Goal: Task Accomplishment & Management: Use online tool/utility

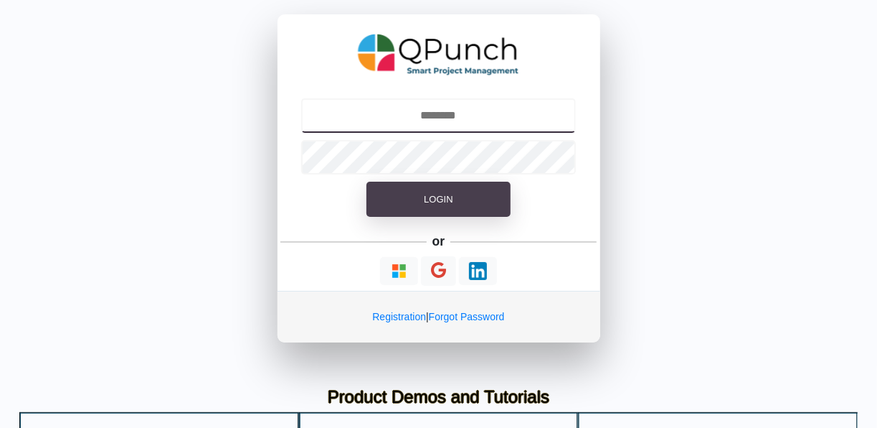
type input "**********"
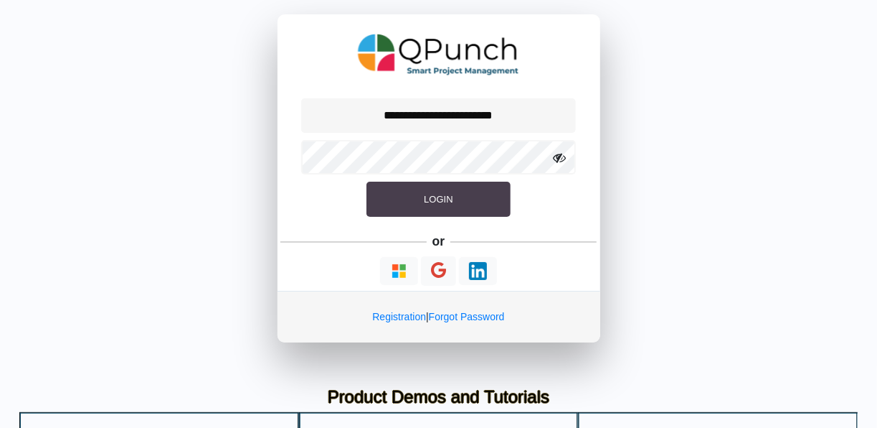
click at [435, 204] on span "Login" at bounding box center [438, 199] width 29 height 11
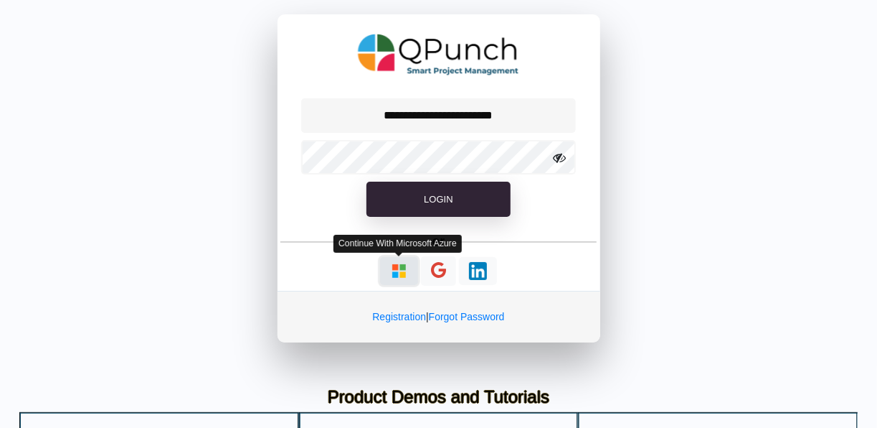
click at [398, 273] on img "button" at bounding box center [399, 271] width 18 height 18
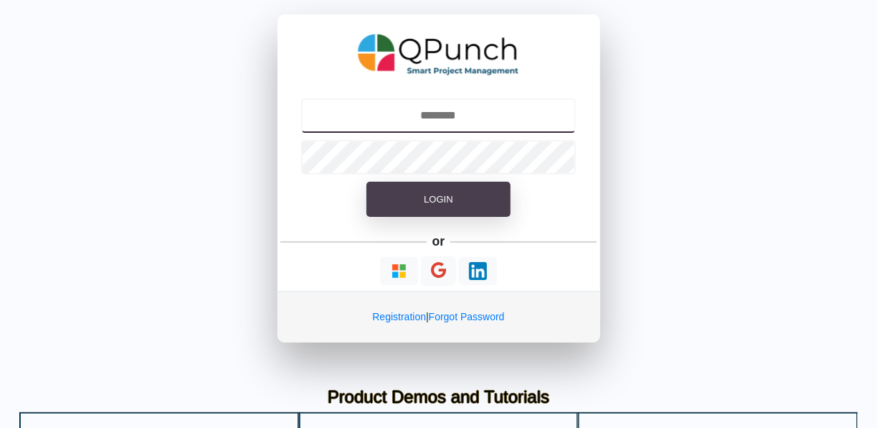
type input "**********"
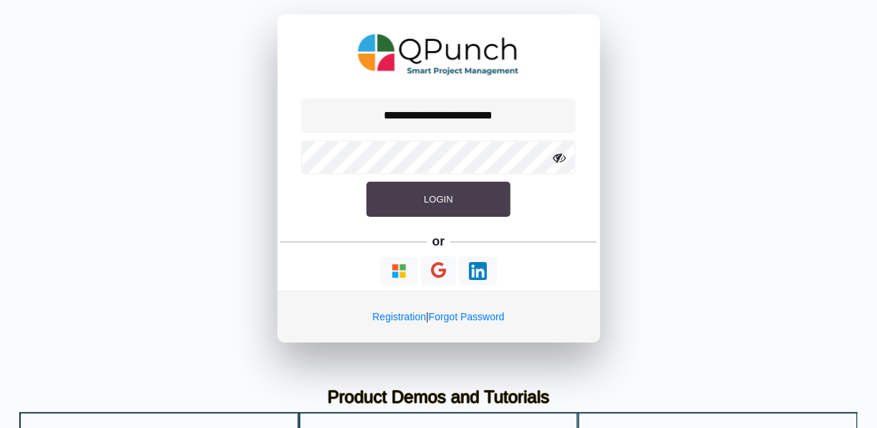
click at [451, 194] on span "Login" at bounding box center [438, 199] width 29 height 11
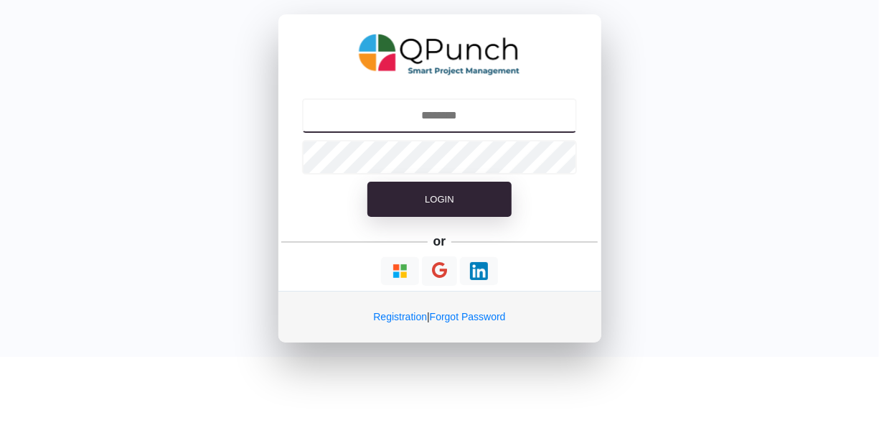
type input "**********"
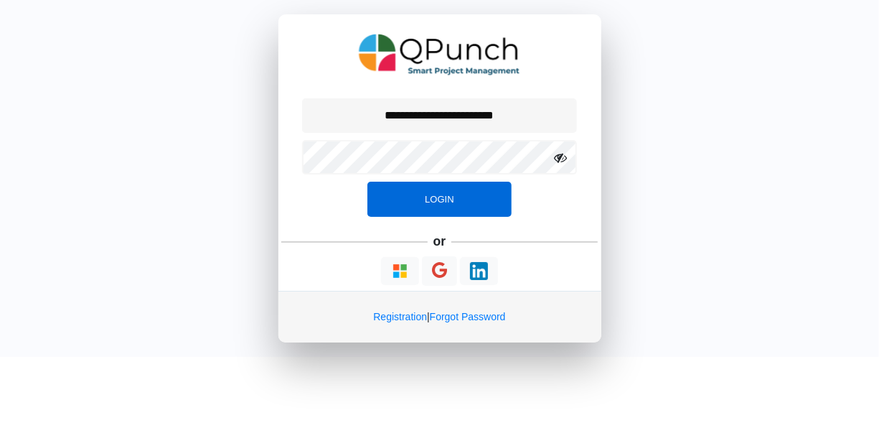
click at [451, 190] on button "Login" at bounding box center [438, 200] width 143 height 36
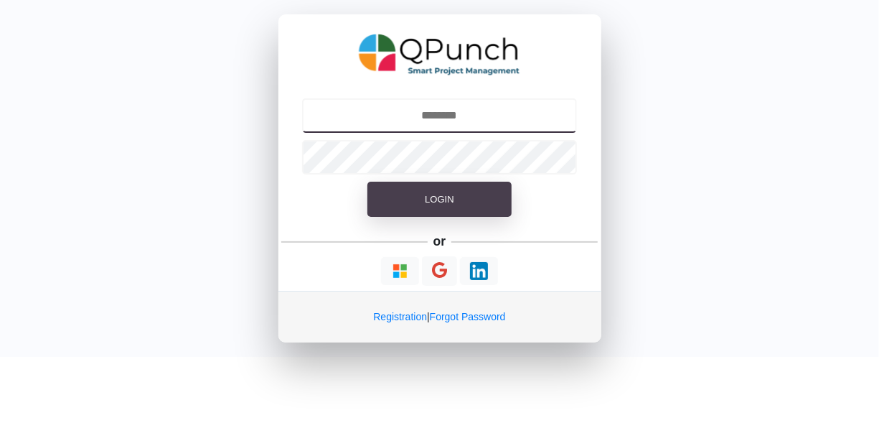
type input "**********"
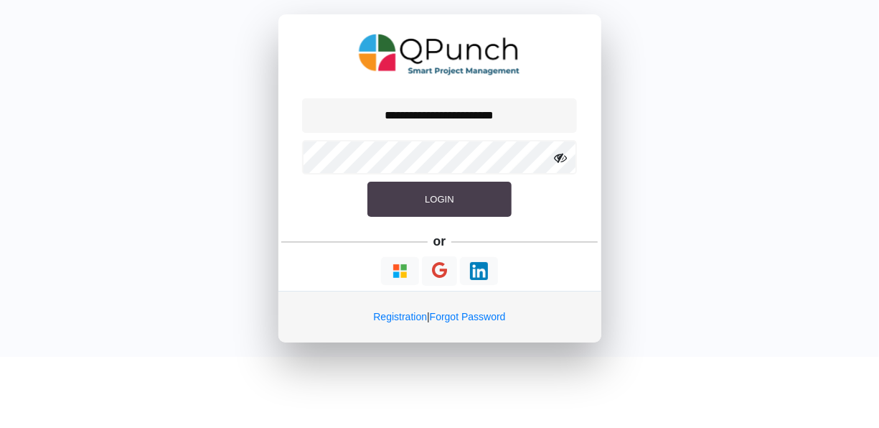
click at [420, 198] on button "Login" at bounding box center [438, 200] width 143 height 36
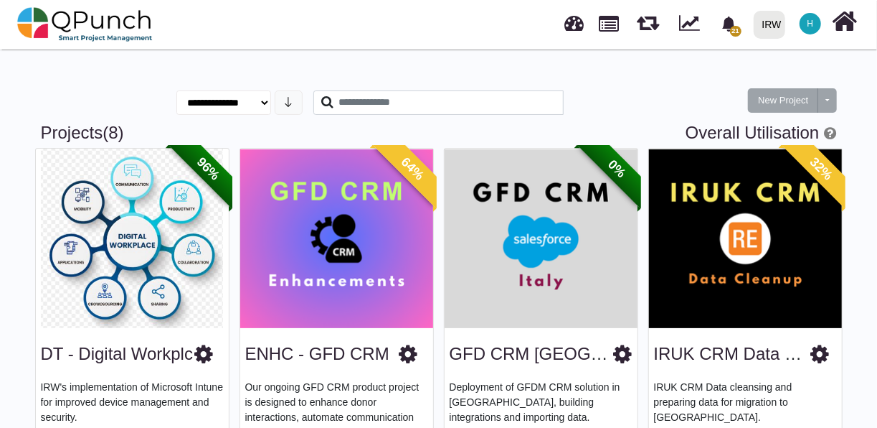
scroll to position [425, 0]
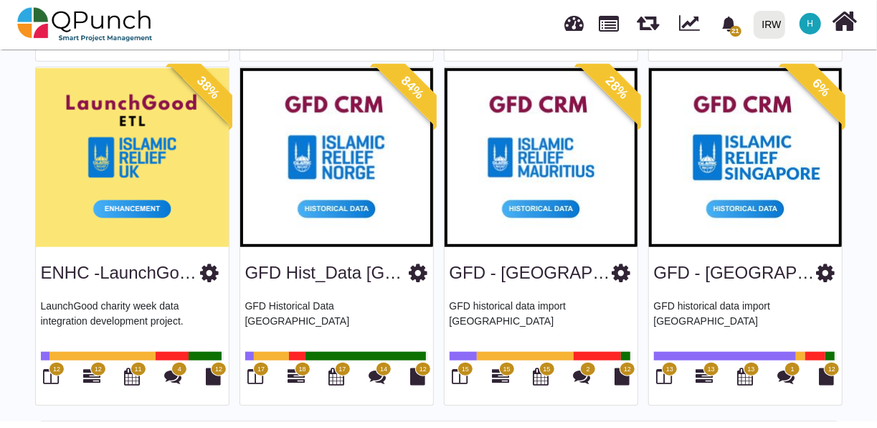
click at [335, 205] on img at bounding box center [336, 156] width 193 height 179
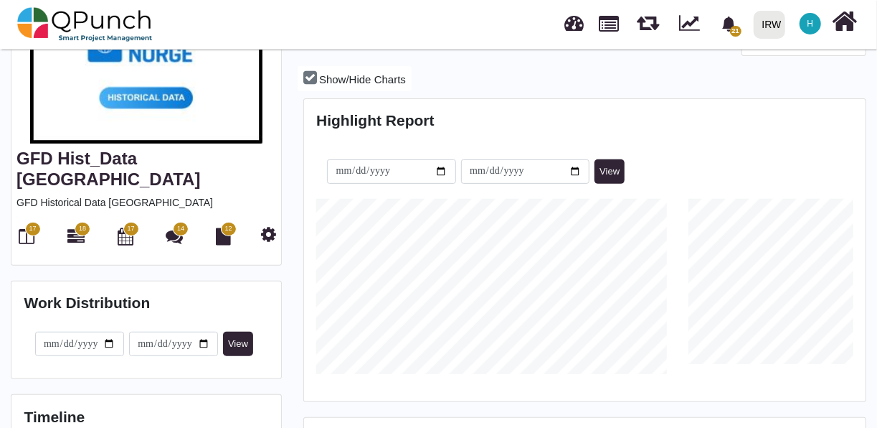
scroll to position [203, 0]
click at [22, 227] on icon at bounding box center [27, 235] width 16 height 17
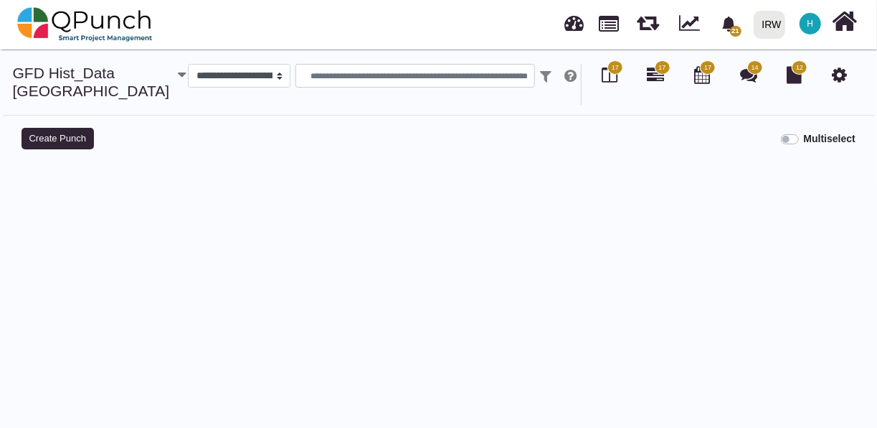
select select
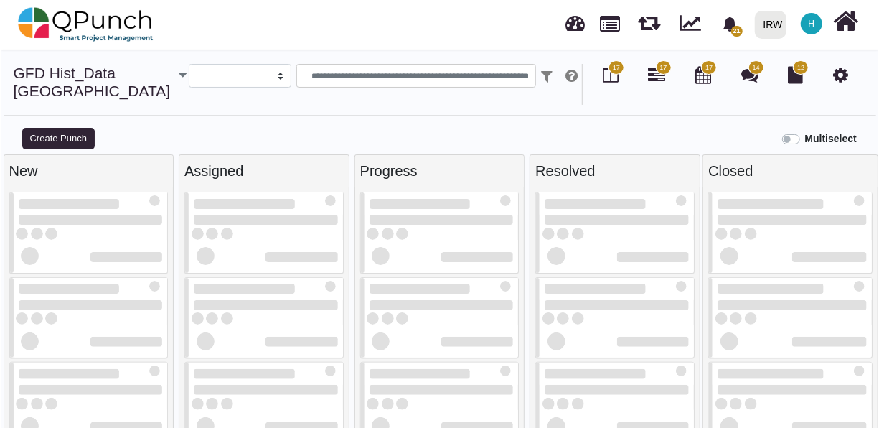
scroll to position [14, 0]
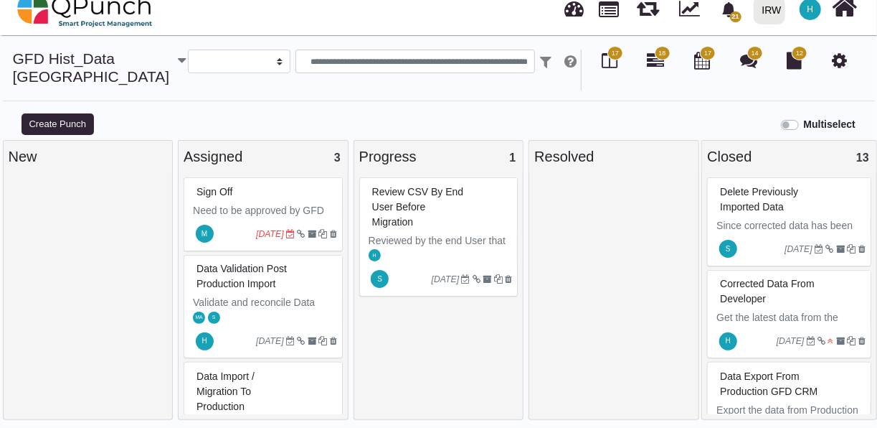
click at [464, 191] on div "Review CSV by end user before Migration" at bounding box center [441, 207] width 144 height 52
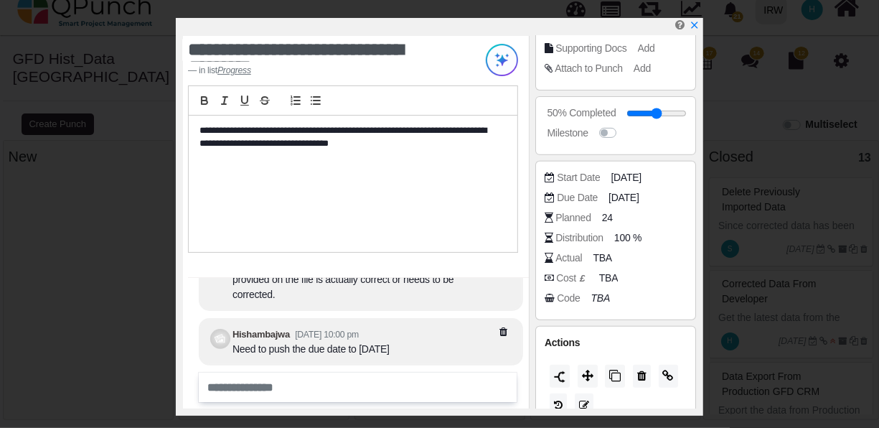
scroll to position [224, 0]
click at [695, 23] on icon "x" at bounding box center [693, 25] width 11 height 11
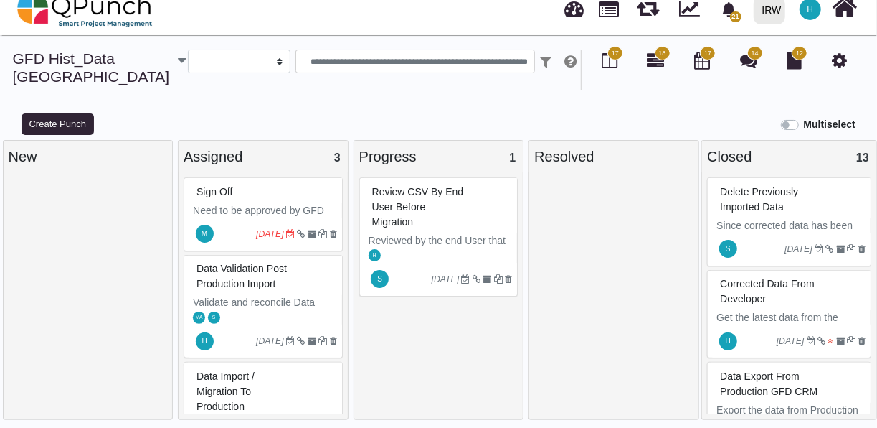
click at [398, 263] on div "S [DATE]" at bounding box center [441, 279] width 154 height 33
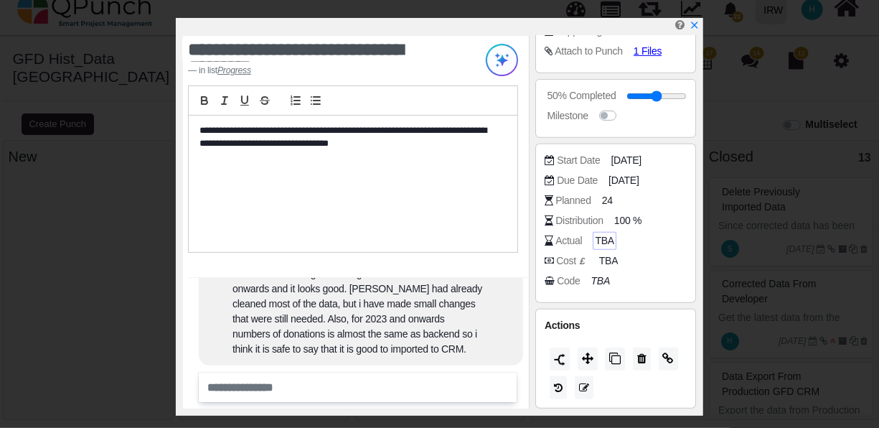
click at [606, 235] on span "TBA" at bounding box center [604, 240] width 19 height 15
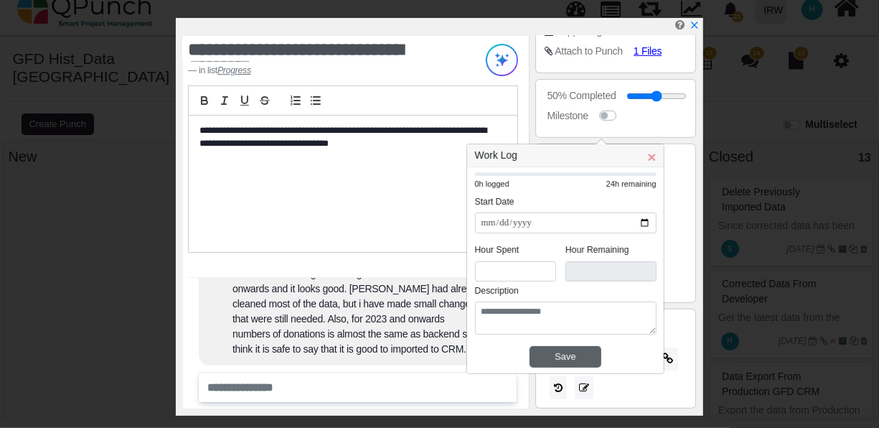
click at [568, 356] on div "Save" at bounding box center [565, 356] width 65 height 14
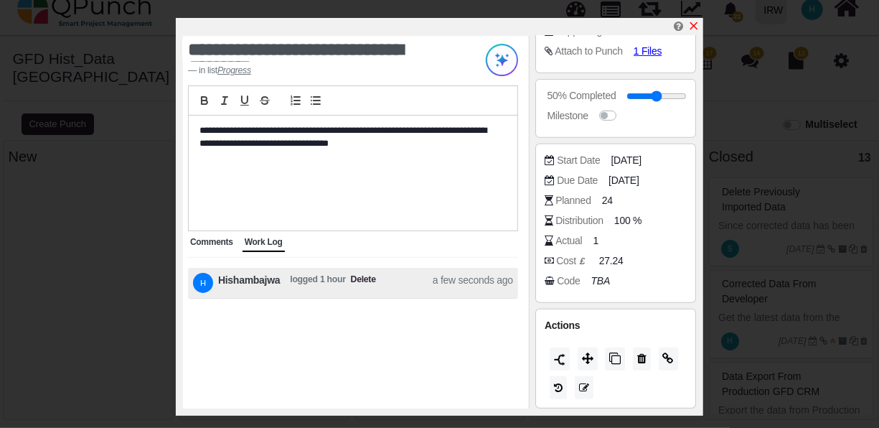
click at [694, 23] on icon "x" at bounding box center [693, 25] width 11 height 11
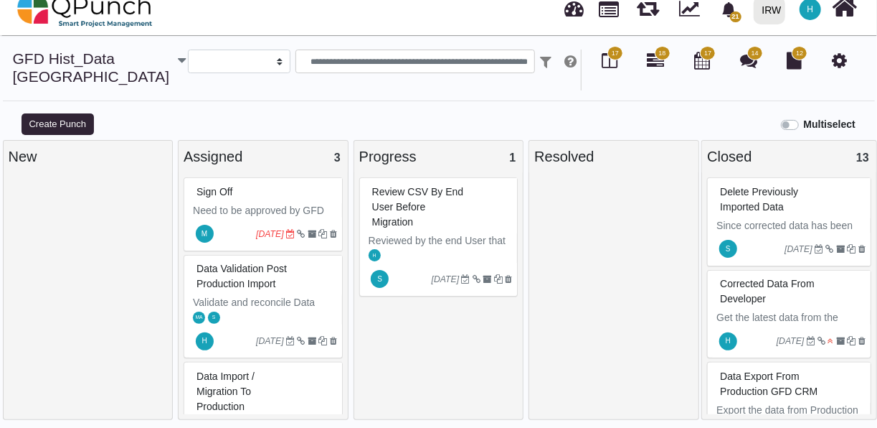
click at [480, 206] on div "Review CSV by end user before Migration" at bounding box center [441, 207] width 144 height 52
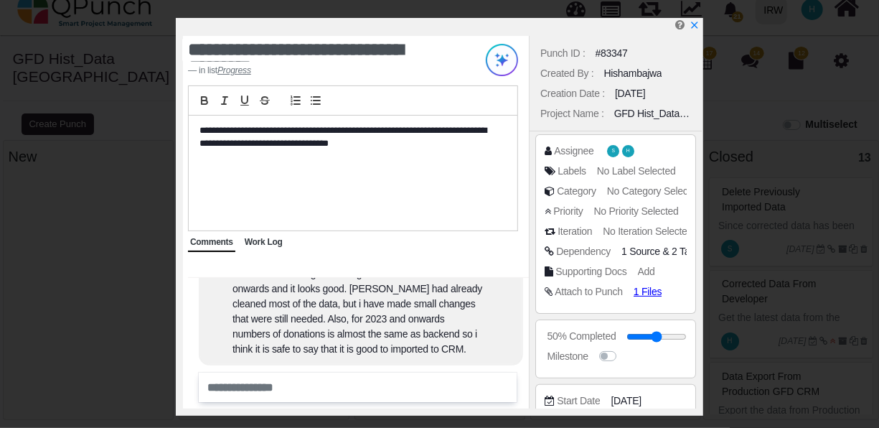
scroll to position [241, 0]
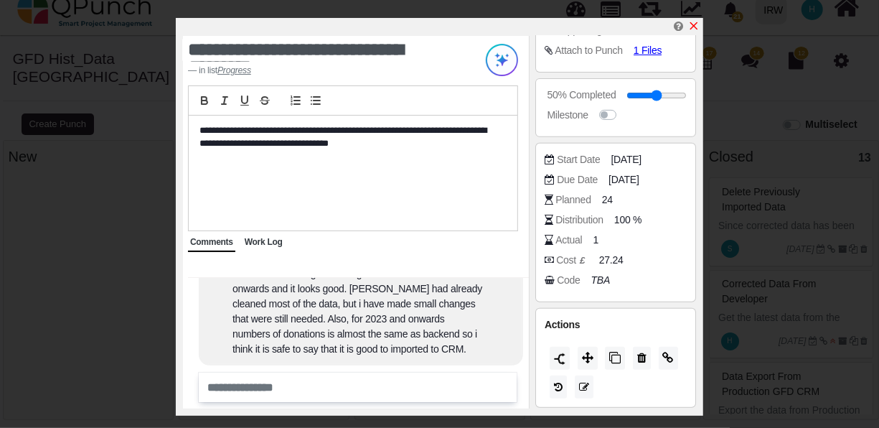
click at [692, 27] on icon "x" at bounding box center [694, 26] width 8 height 8
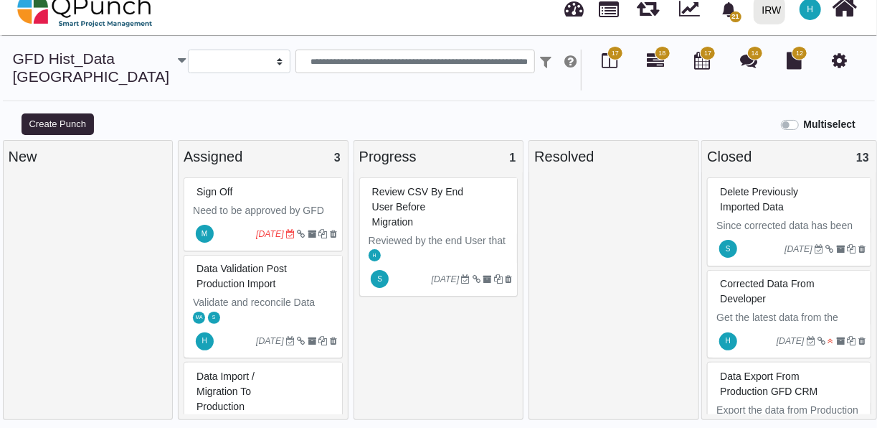
click at [503, 216] on div "Review CSV by end user before Migration" at bounding box center [441, 207] width 144 height 52
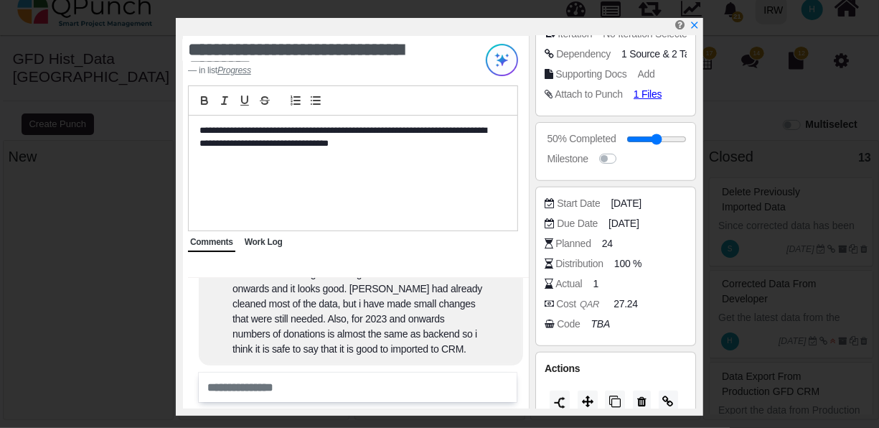
scroll to position [241, 0]
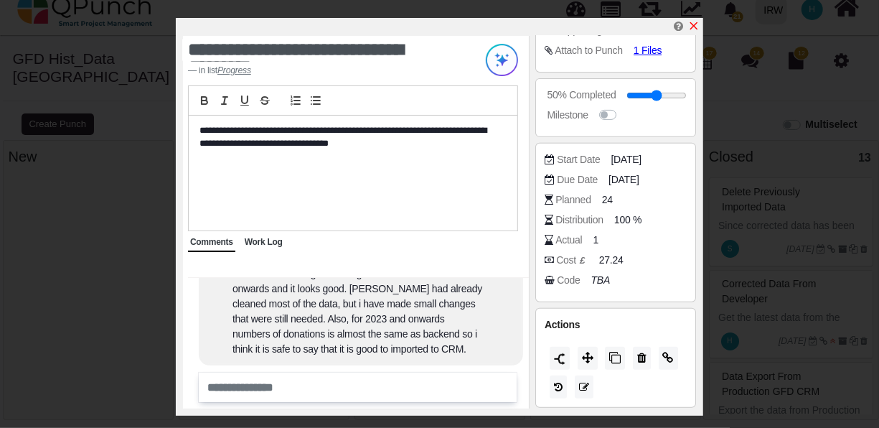
click at [695, 29] on icon "x" at bounding box center [694, 26] width 8 height 8
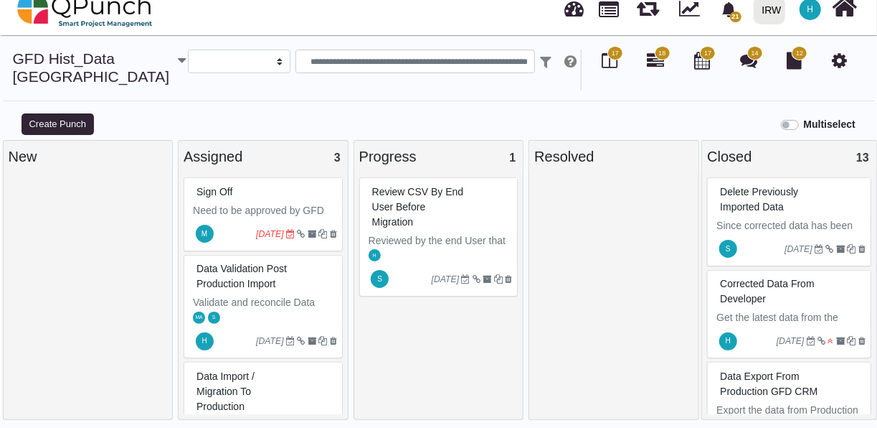
click at [428, 215] on div "Review CSV by end user before Migration" at bounding box center [441, 207] width 144 height 52
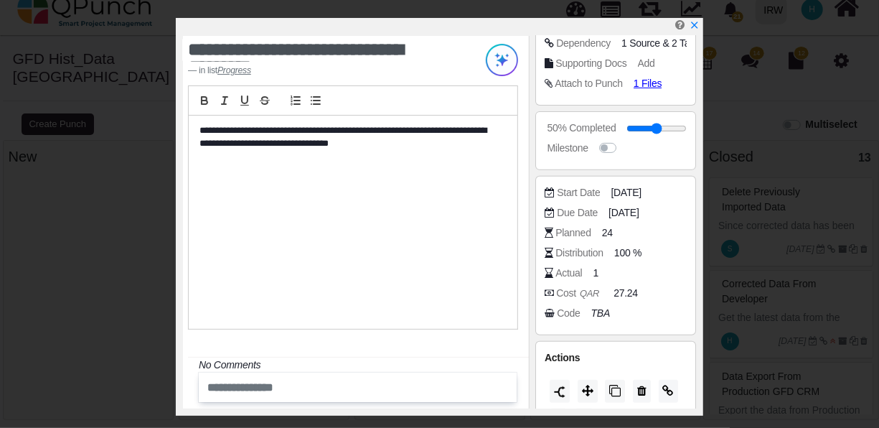
scroll to position [241, 0]
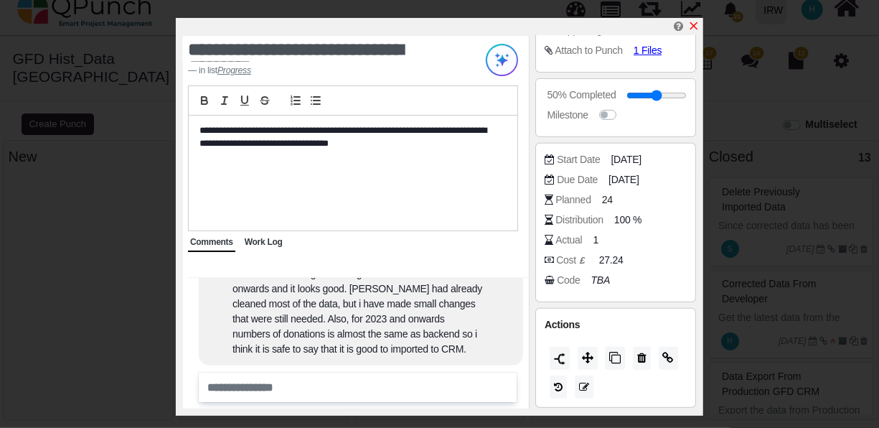
click at [696, 24] on icon "x" at bounding box center [693, 25] width 11 height 11
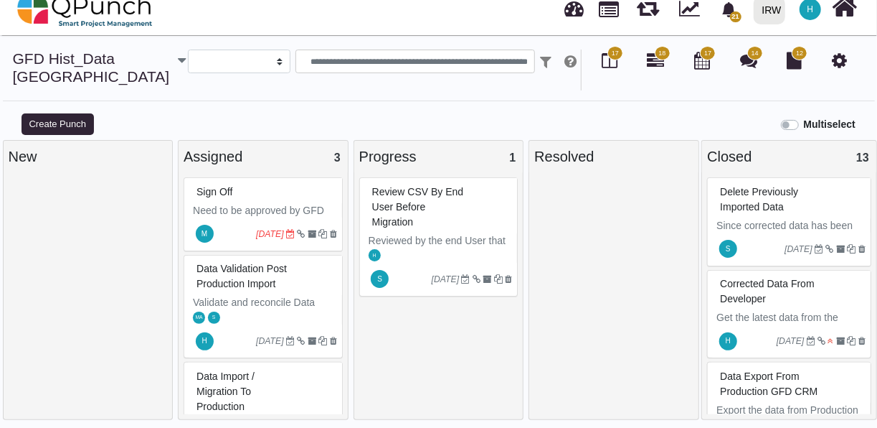
click at [424, 230] on div "Review CSV by end user before Migration" at bounding box center [441, 207] width 144 height 52
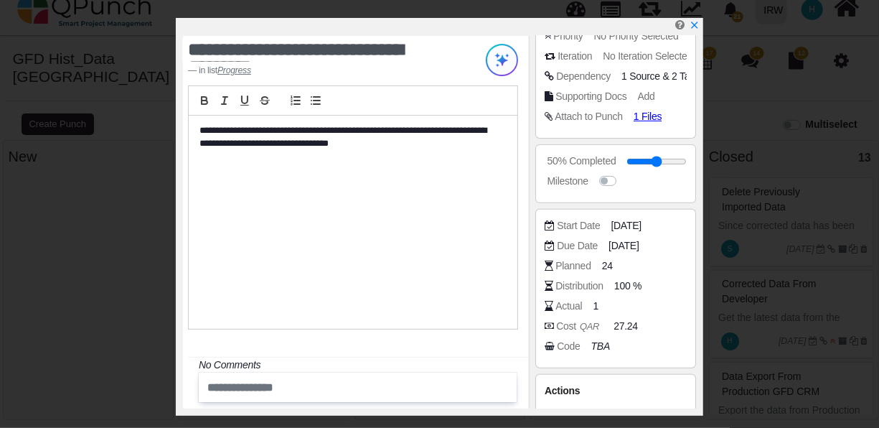
scroll to position [197, 0]
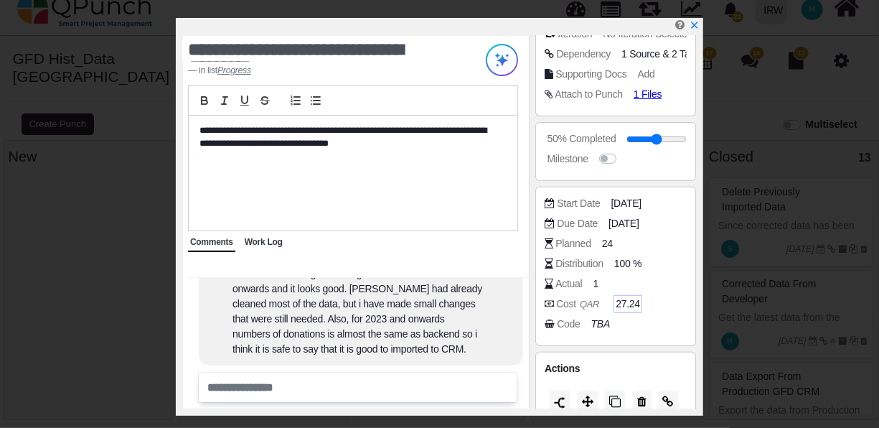
click at [634, 303] on span "27.24" at bounding box center [628, 303] width 24 height 15
click at [695, 23] on icon "x" at bounding box center [693, 25] width 11 height 11
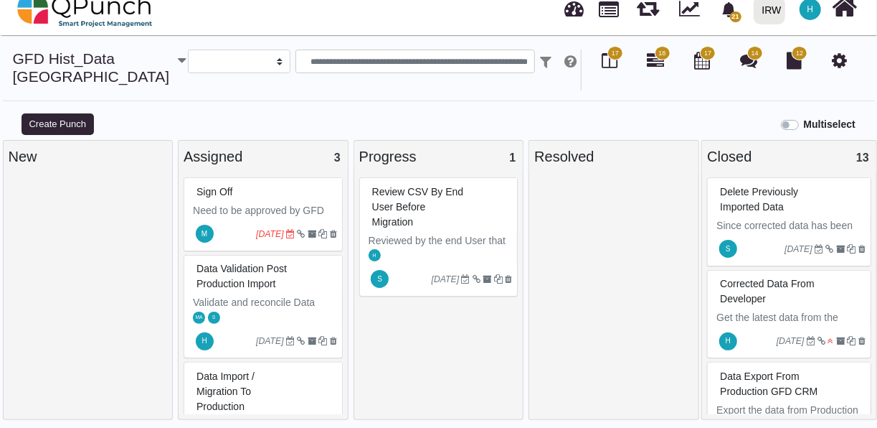
click at [786, 220] on p "Since corrected data has been received from the developer. Requesting Br. Shafe…" at bounding box center [791, 270] width 149 height 105
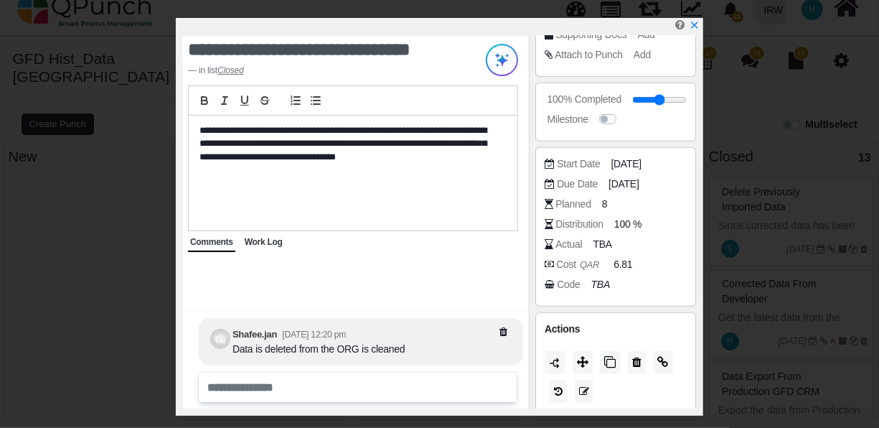
scroll to position [235, 0]
click at [697, 24] on icon "x" at bounding box center [693, 25] width 11 height 11
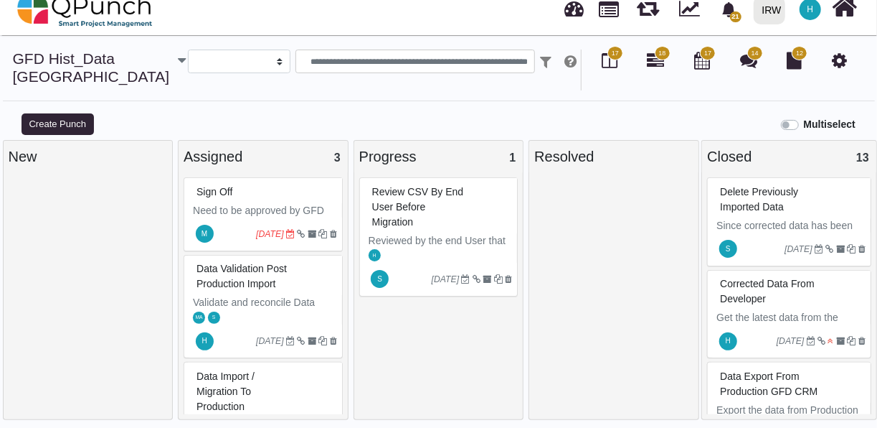
click at [790, 287] on span "Corrected data from developer" at bounding box center [767, 291] width 94 height 27
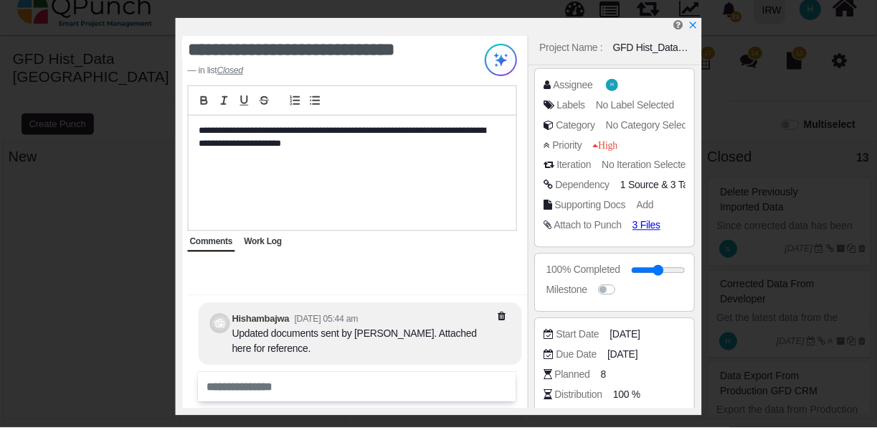
scroll to position [241, 0]
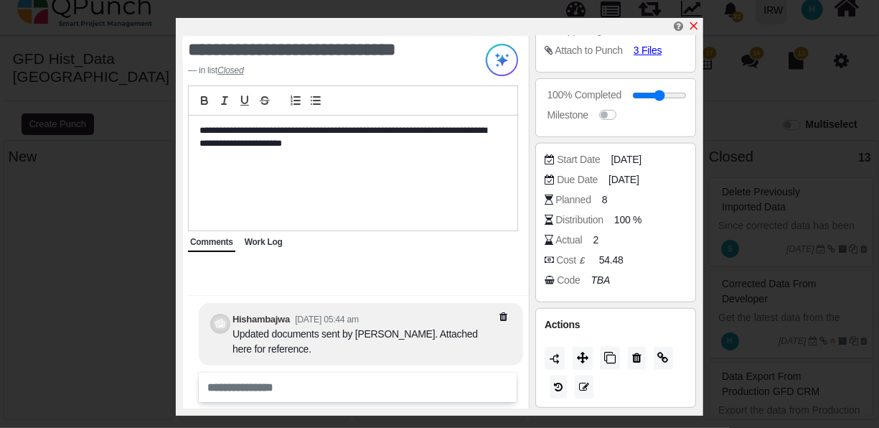
click at [697, 26] on icon "x" at bounding box center [693, 25] width 11 height 11
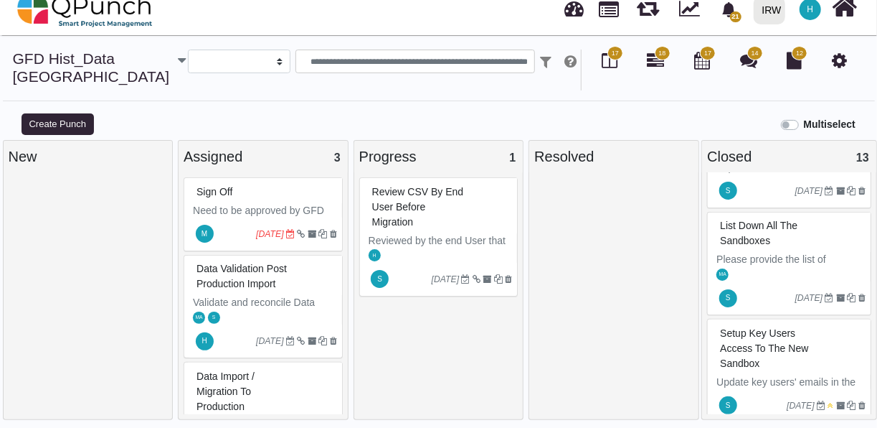
click at [265, 207] on p "Need to be approved by GFD Project Manager. The" at bounding box center [265, 218] width 144 height 30
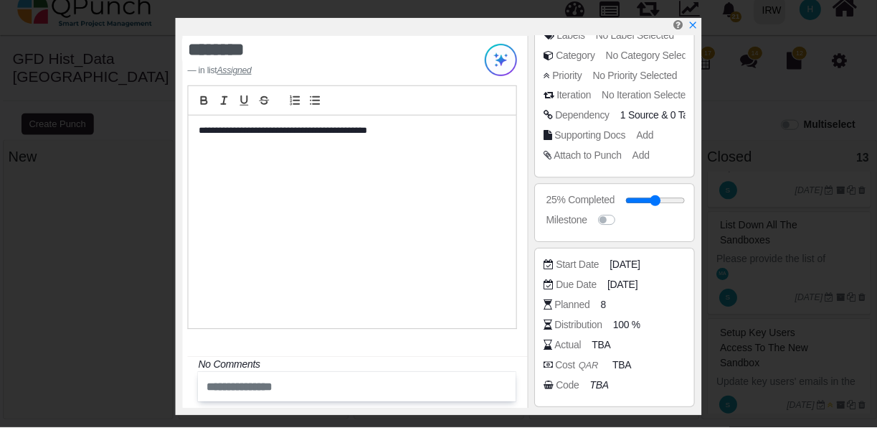
scroll to position [138, 0]
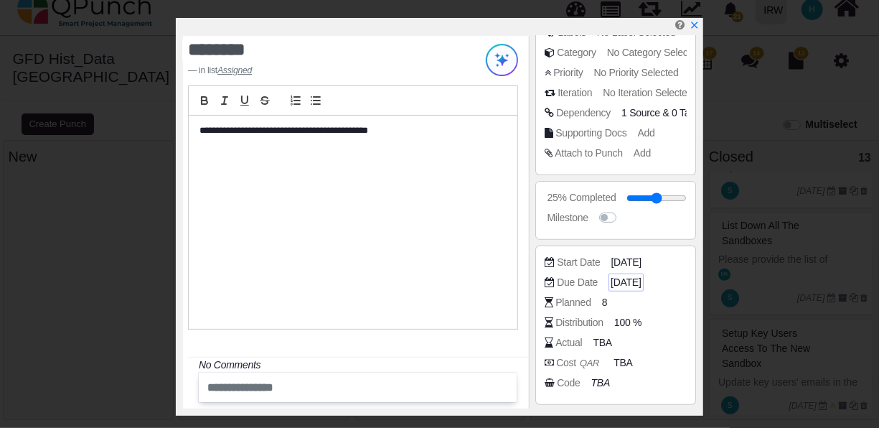
click at [631, 281] on span "[DATE]" at bounding box center [626, 282] width 30 height 15
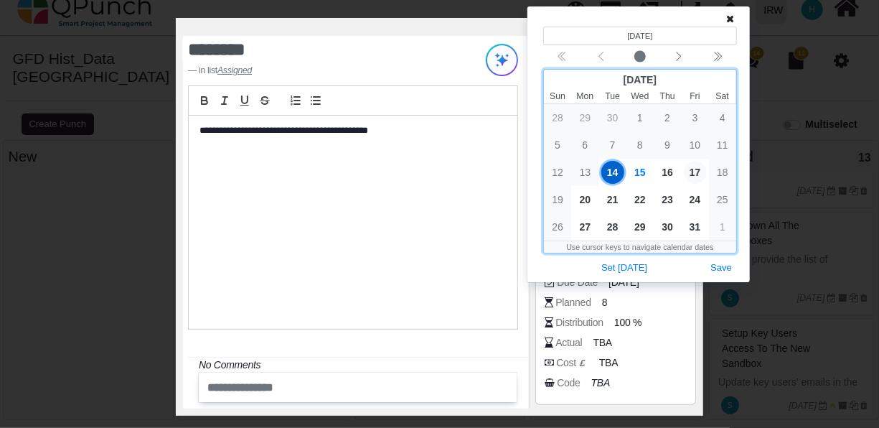
click at [691, 171] on span "17" at bounding box center [695, 172] width 23 height 23
click at [668, 168] on span "16" at bounding box center [667, 172] width 23 height 23
click at [695, 174] on span "17" at bounding box center [695, 172] width 23 height 23
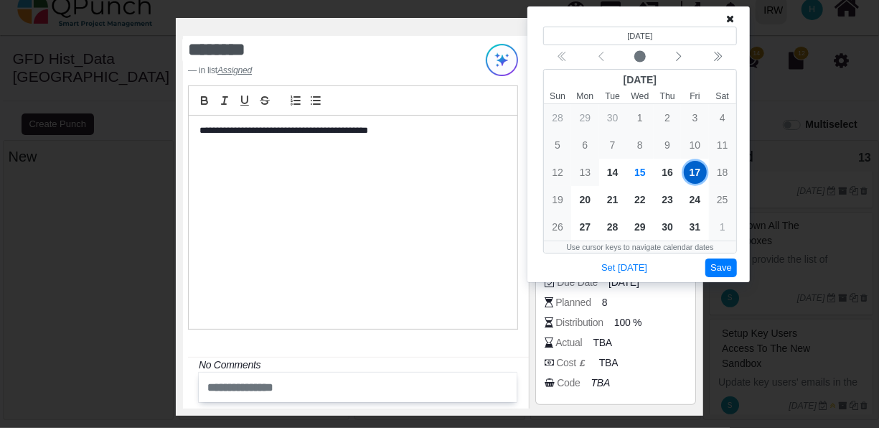
click at [719, 263] on button "Save" at bounding box center [721, 267] width 32 height 19
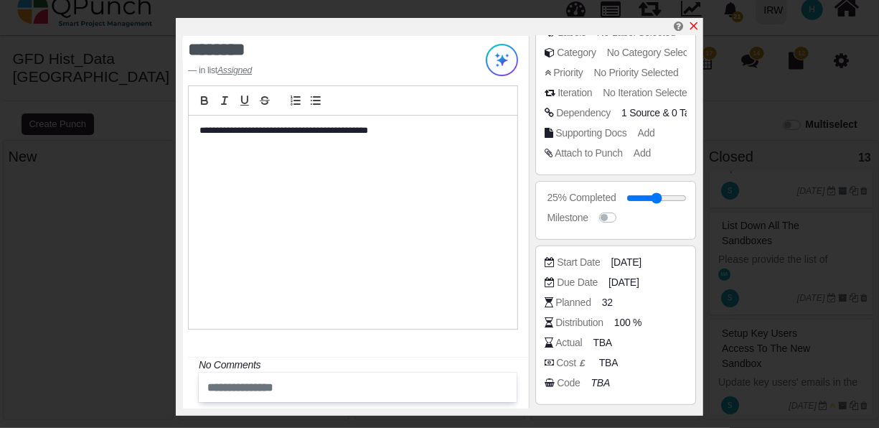
click at [693, 27] on icon "x" at bounding box center [694, 26] width 8 height 8
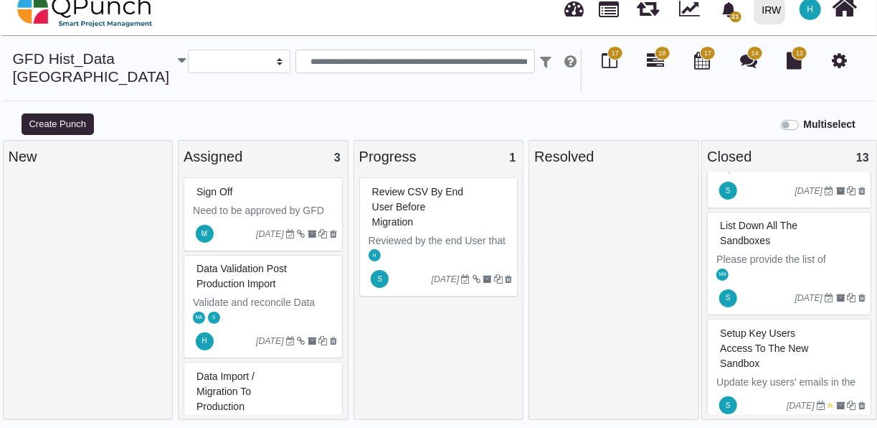
scroll to position [10, 0]
